Goal: Check status: Check status

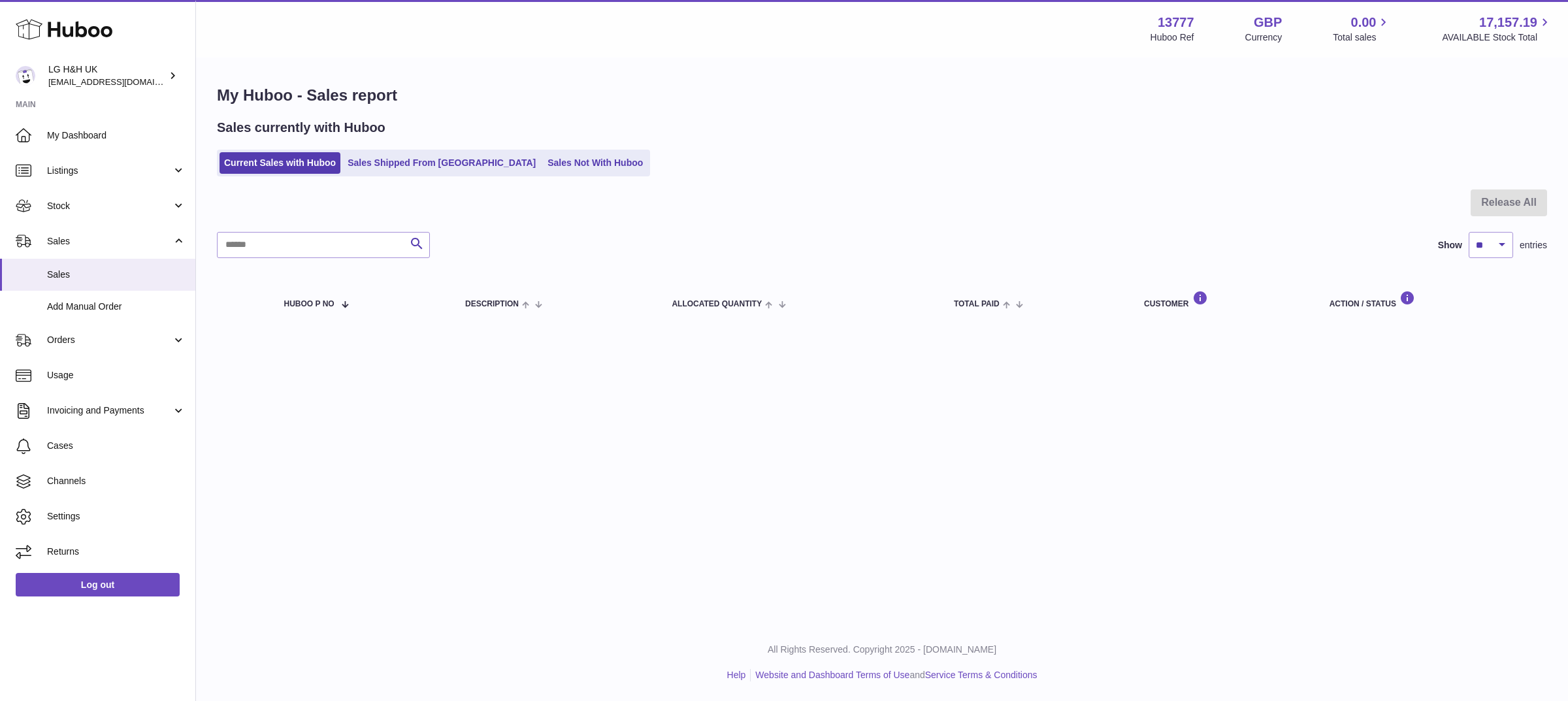
click at [259, 171] on link "Current Sales with Huboo" at bounding box center [280, 163] width 121 height 21
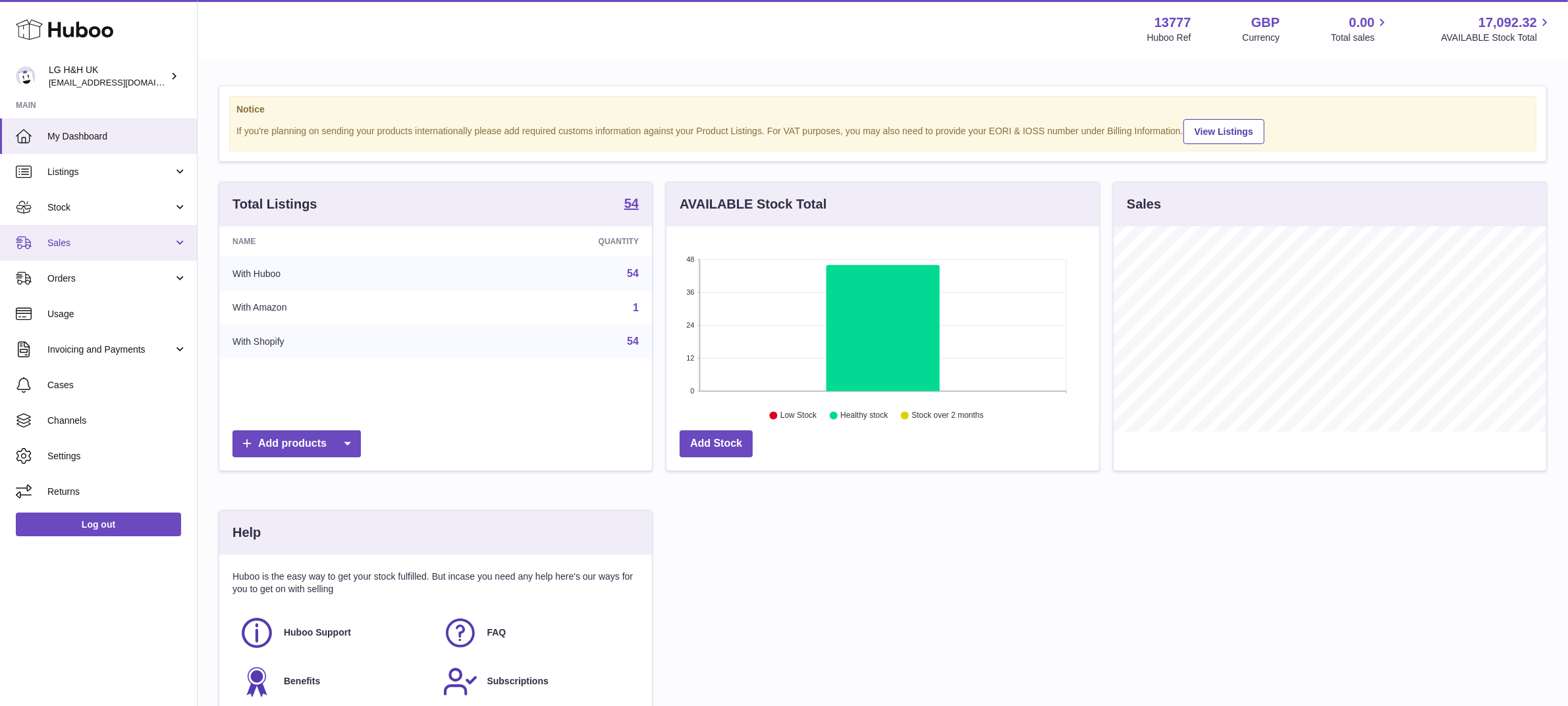
click at [103, 229] on link "Sales" at bounding box center [98, 242] width 197 height 36
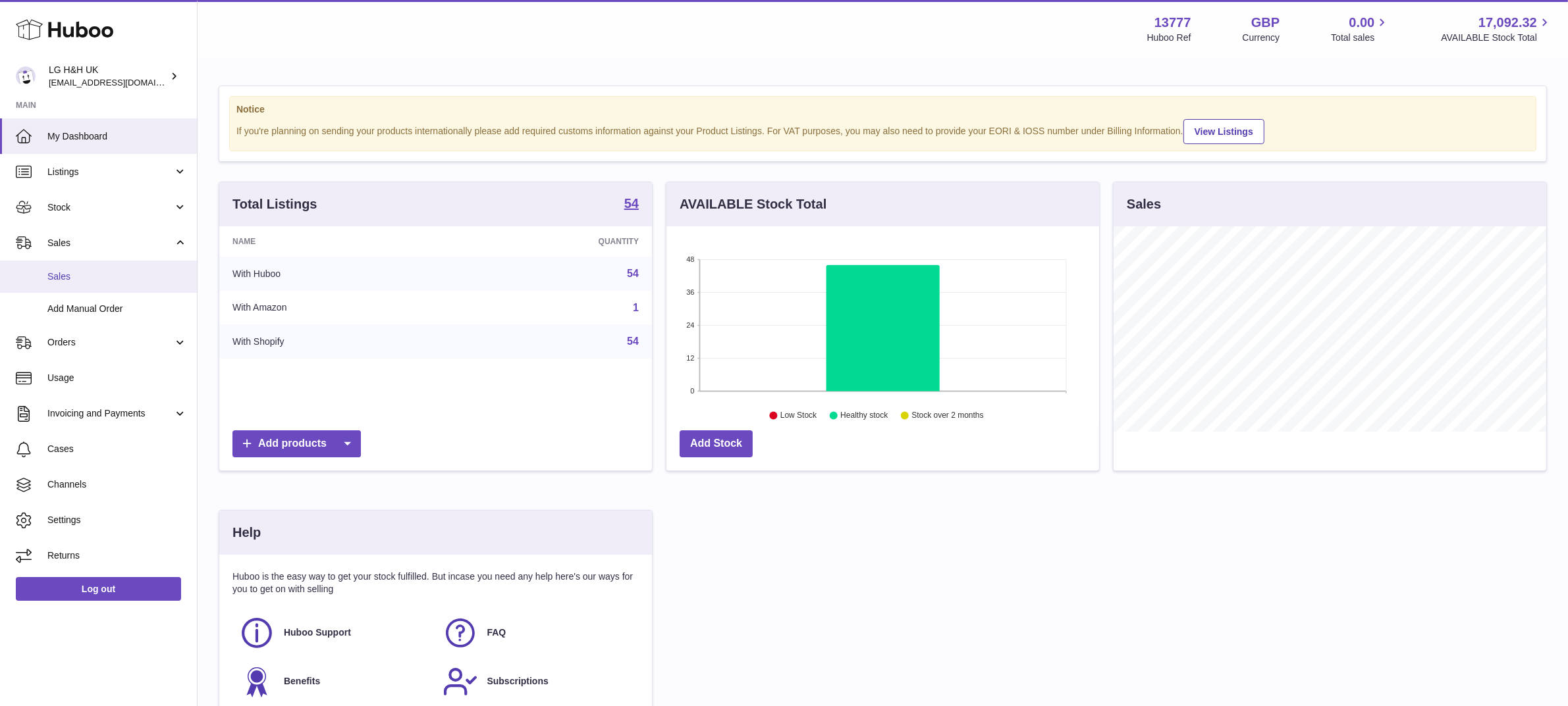
click at [79, 281] on span "Sales" at bounding box center [117, 277] width 140 height 12
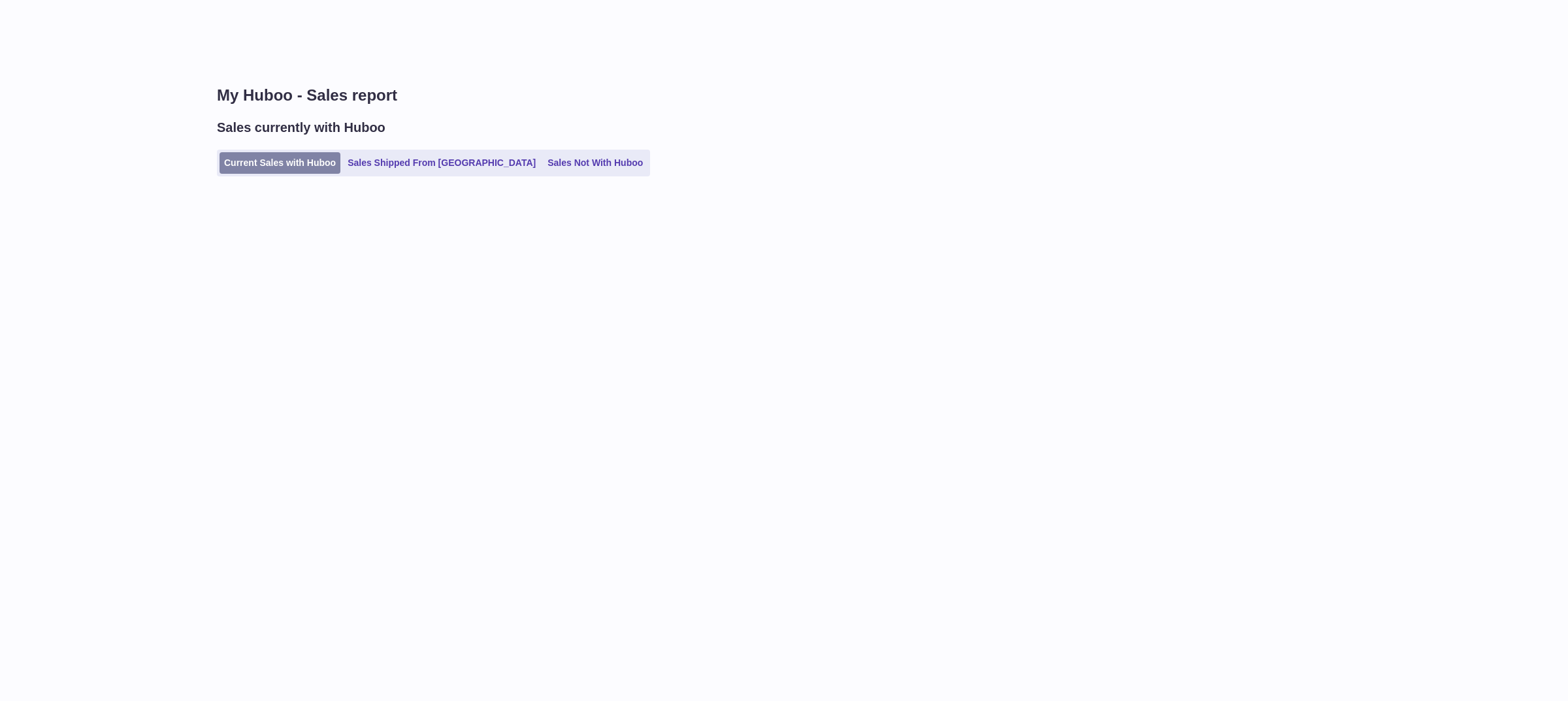
click at [291, 172] on link "Current Sales with Huboo" at bounding box center [280, 163] width 121 height 21
